Goal: Task Accomplishment & Management: Manage account settings

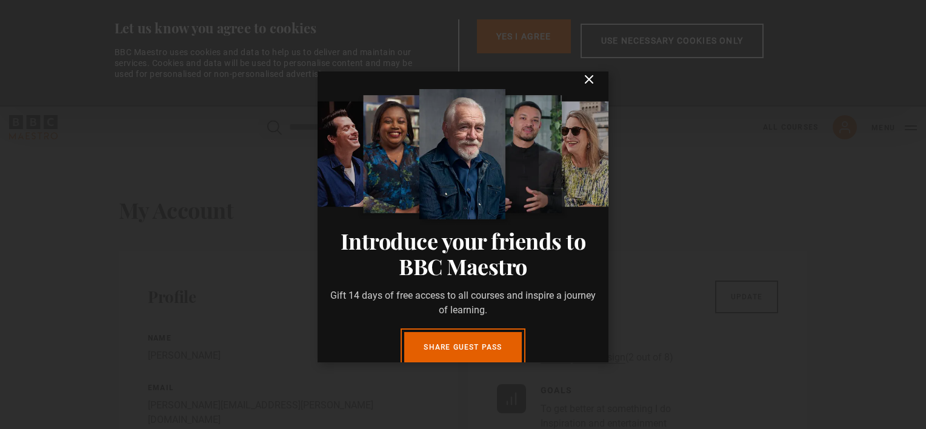
click at [582, 87] on icon "submit" at bounding box center [589, 79] width 15 height 15
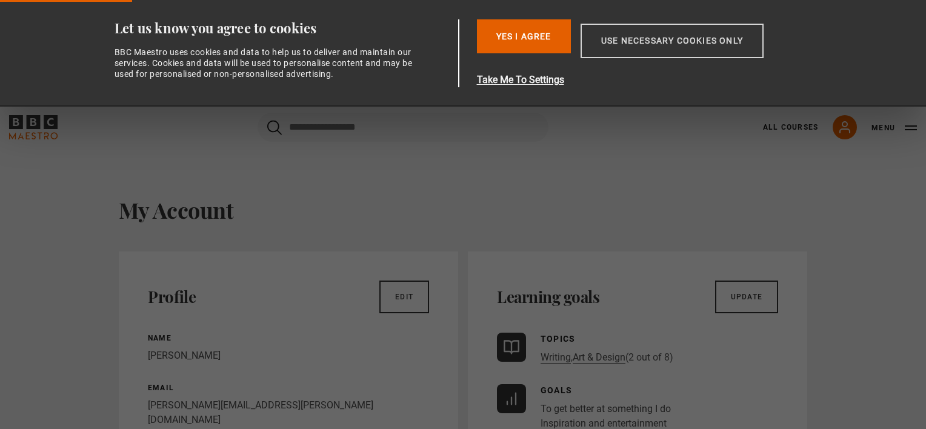
click at [650, 37] on button "Use necessary cookies only" at bounding box center [672, 41] width 183 height 35
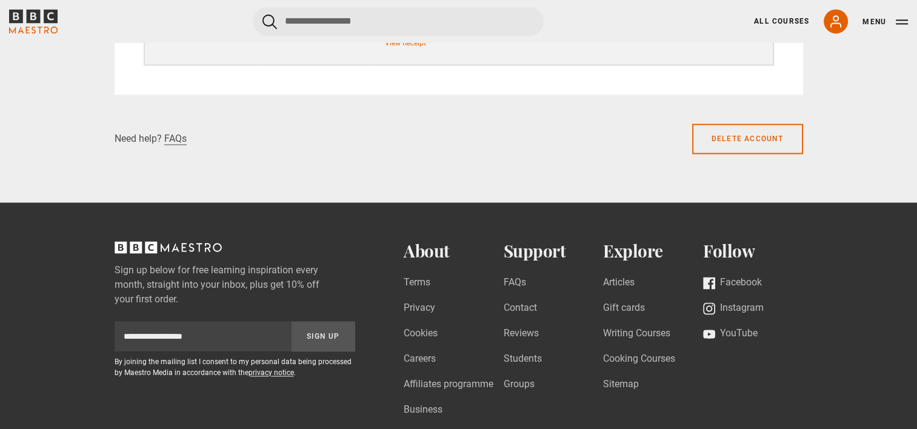
scroll to position [1697, 0]
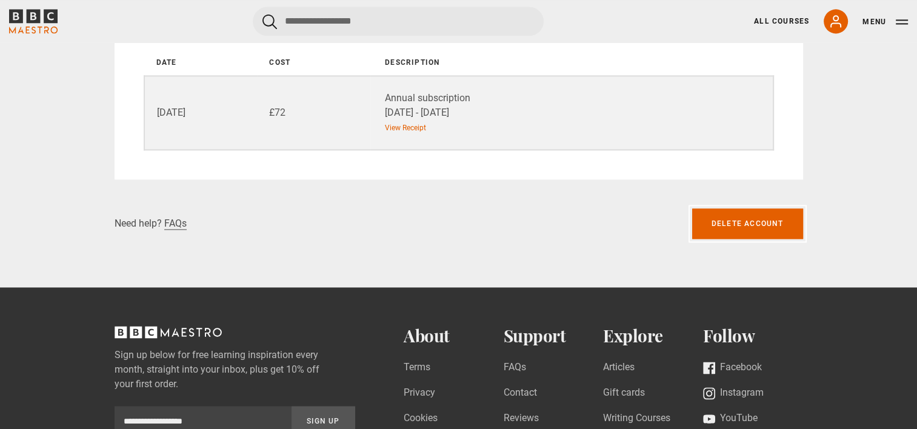
click at [744, 224] on link "Delete account" at bounding box center [747, 223] width 111 height 30
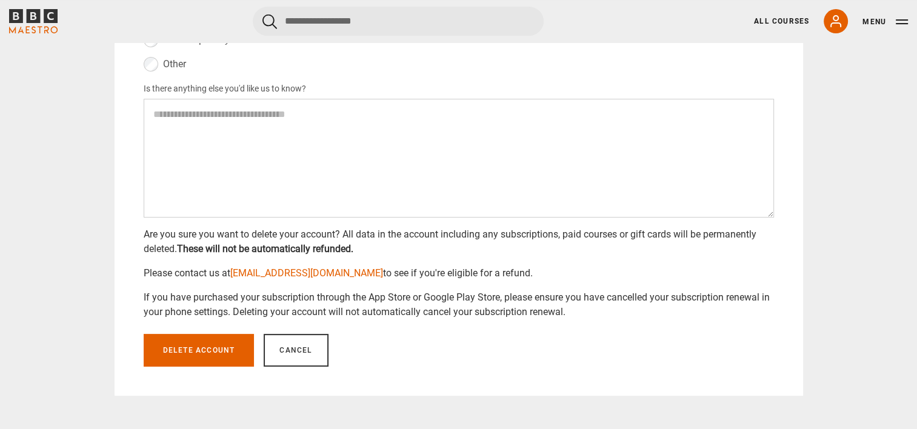
scroll to position [364, 0]
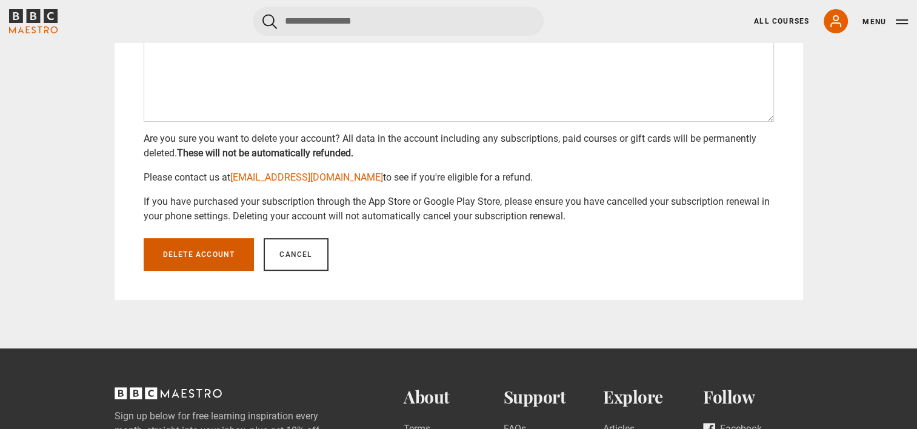
click at [192, 258] on button "Delete account" at bounding box center [199, 254] width 111 height 33
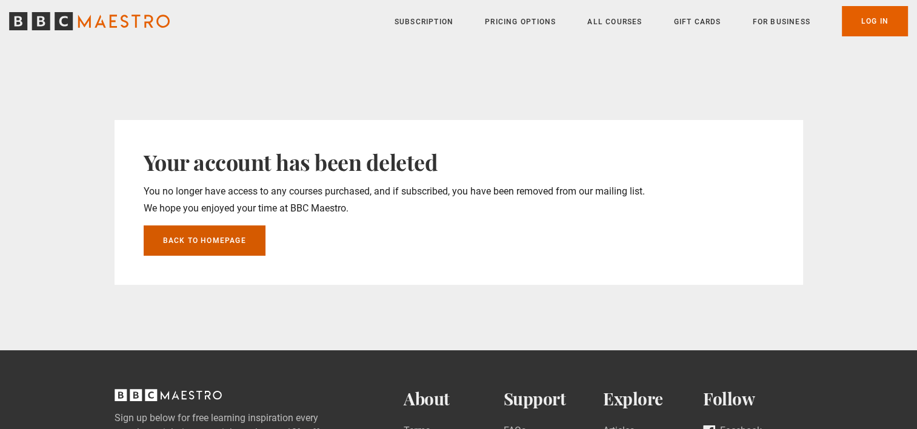
click at [196, 241] on link "Back to homepage" at bounding box center [205, 240] width 122 height 30
